Goal: Task Accomplishment & Management: Complete application form

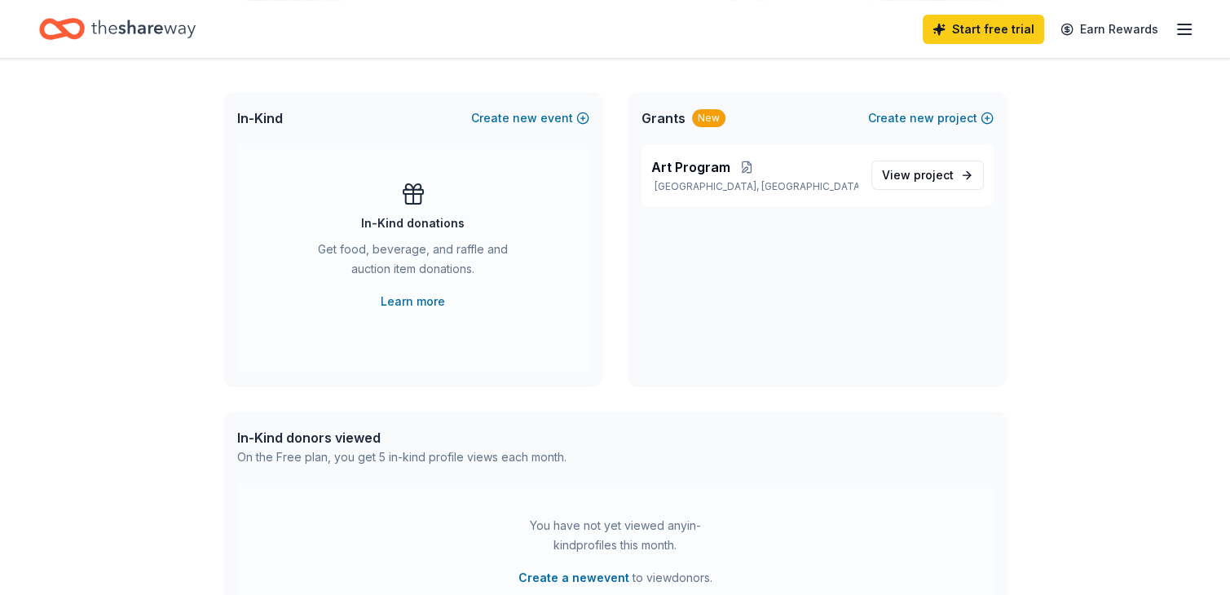
scroll to position [244, 0]
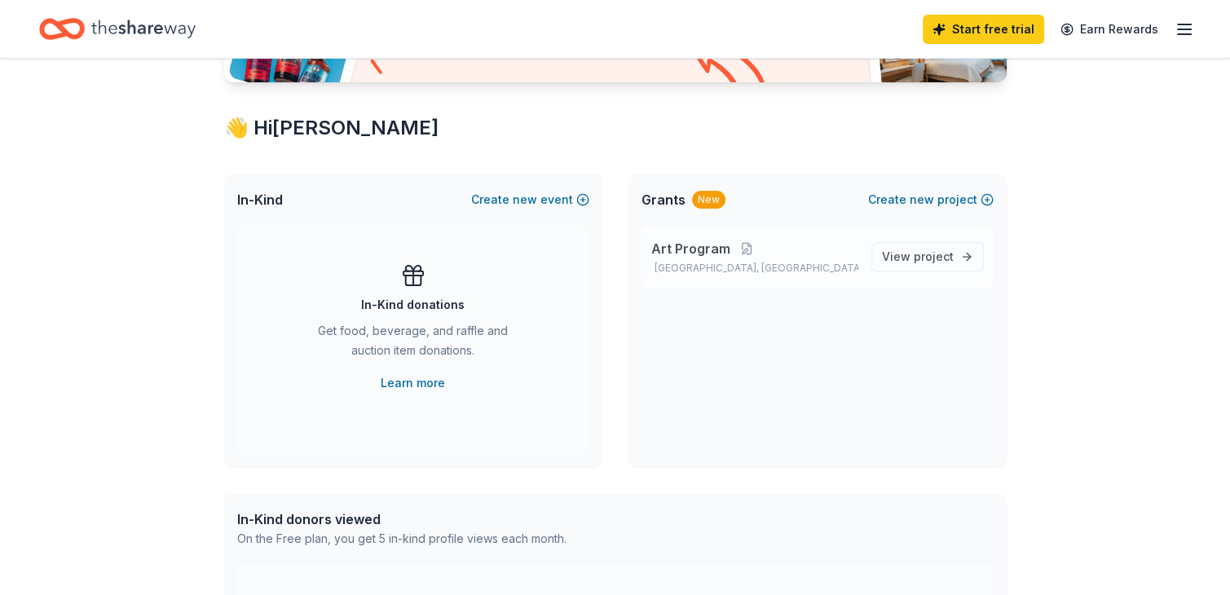
click at [688, 251] on span "Art Program" at bounding box center [690, 249] width 79 height 20
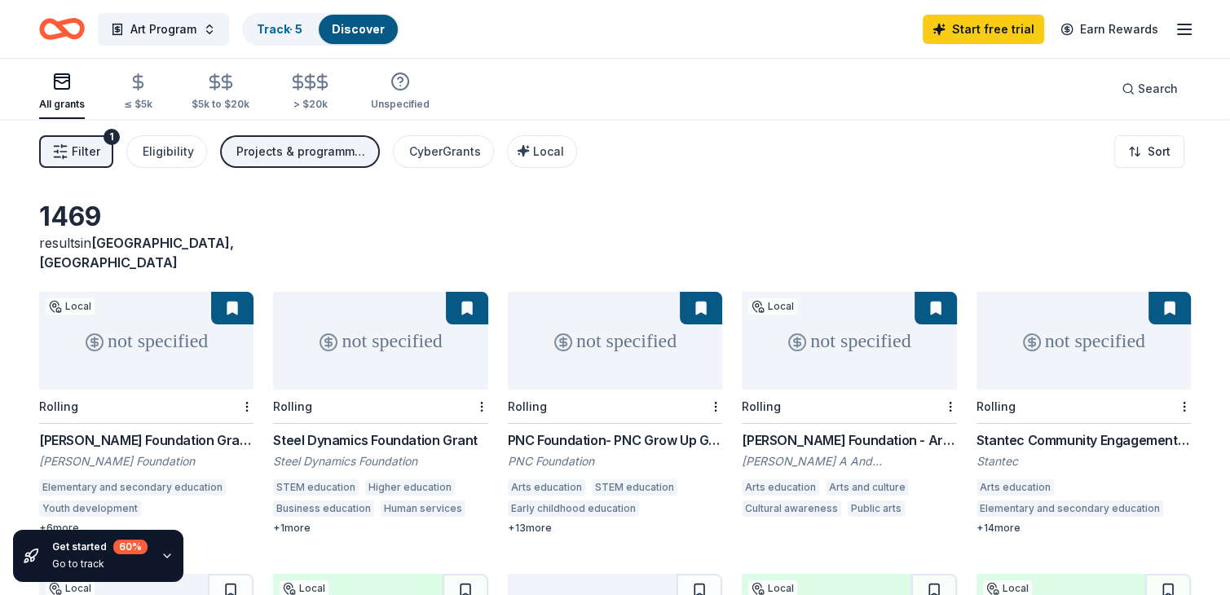
scroll to position [244, 0]
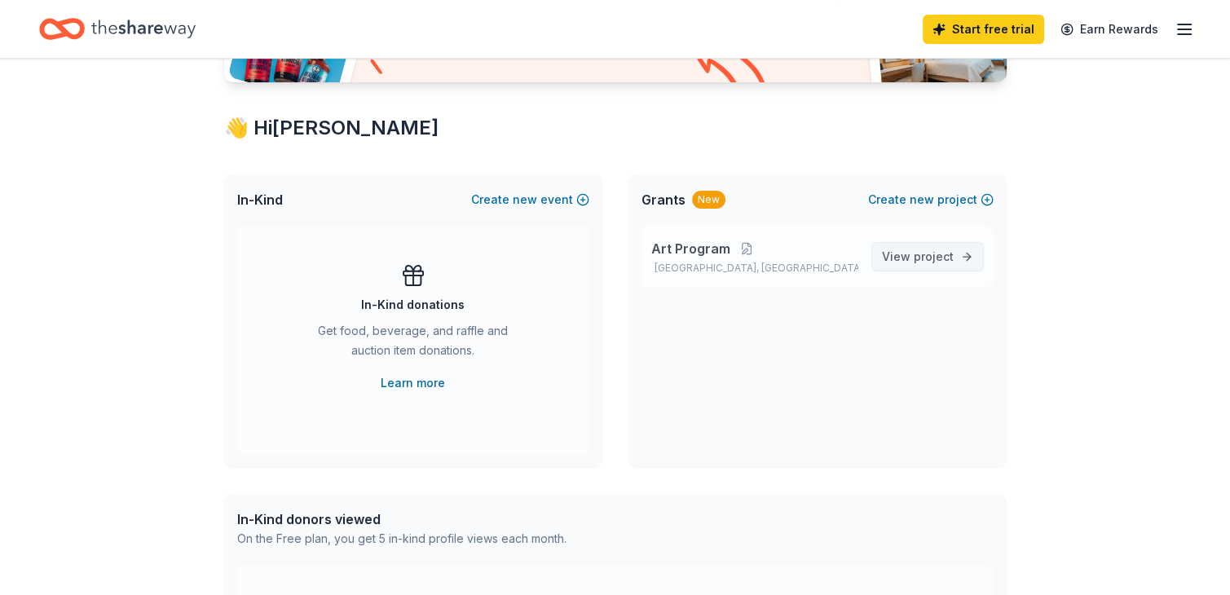
click at [951, 254] on span "project" at bounding box center [933, 256] width 40 height 14
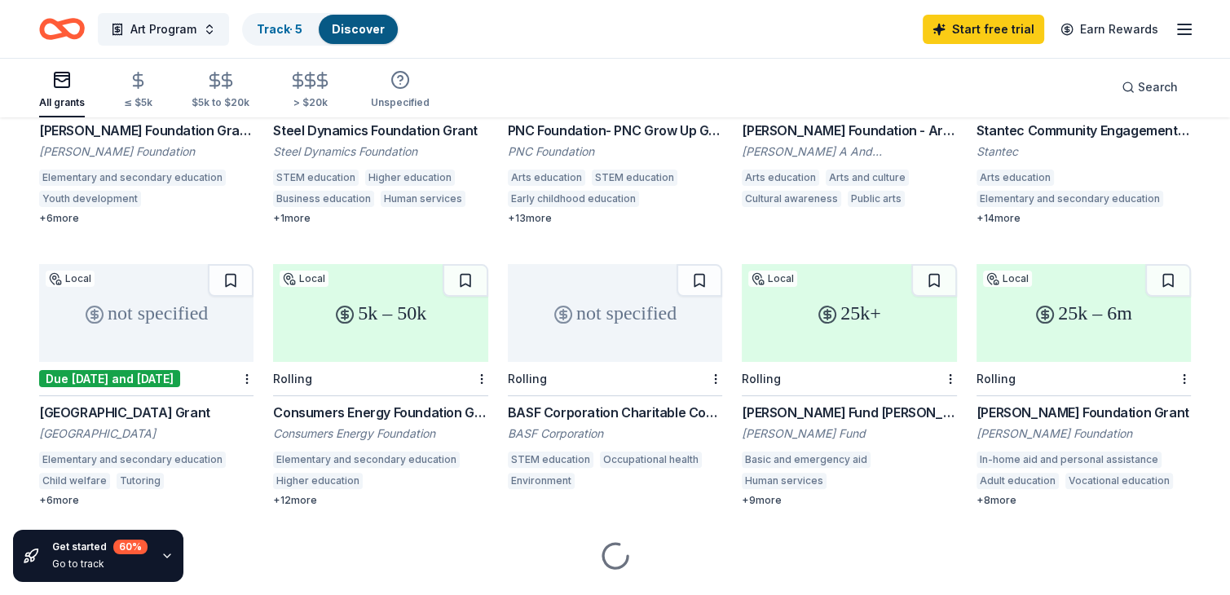
scroll to position [332, 0]
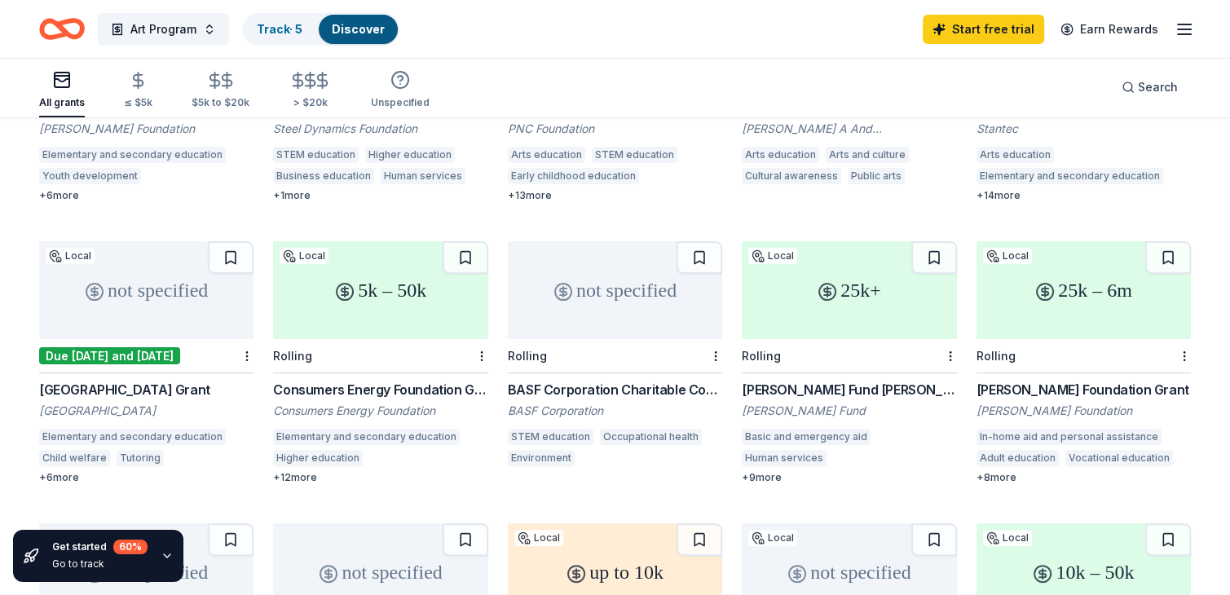
click at [123, 309] on div "not specified" at bounding box center [146, 290] width 214 height 98
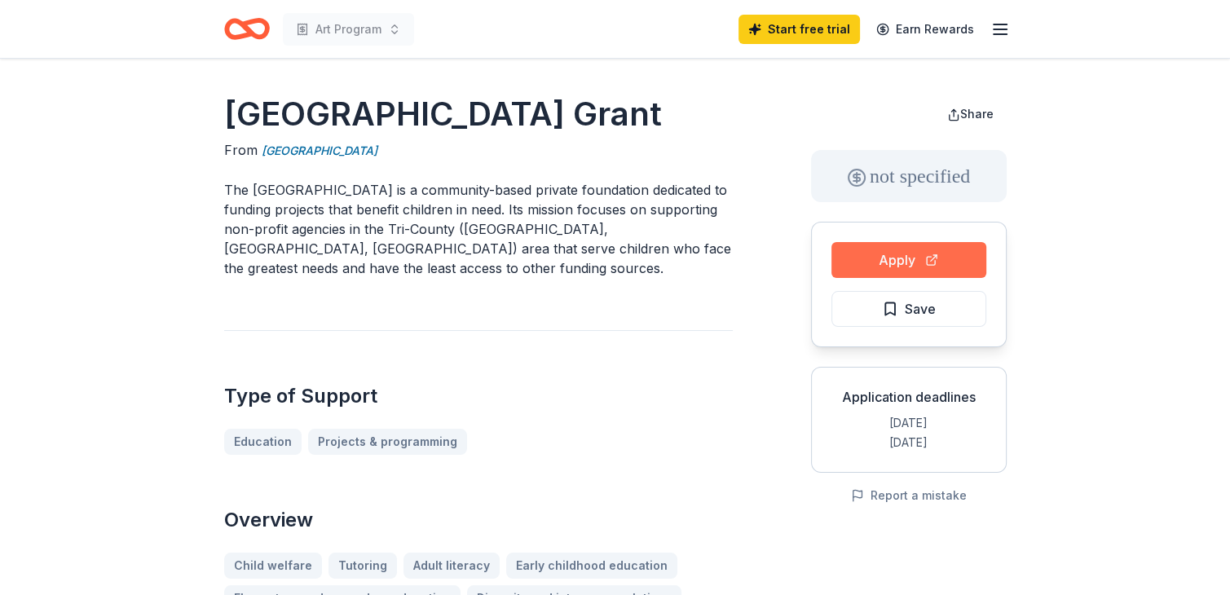
click at [892, 256] on button "Apply" at bounding box center [908, 260] width 155 height 36
